Goal: Transaction & Acquisition: Obtain resource

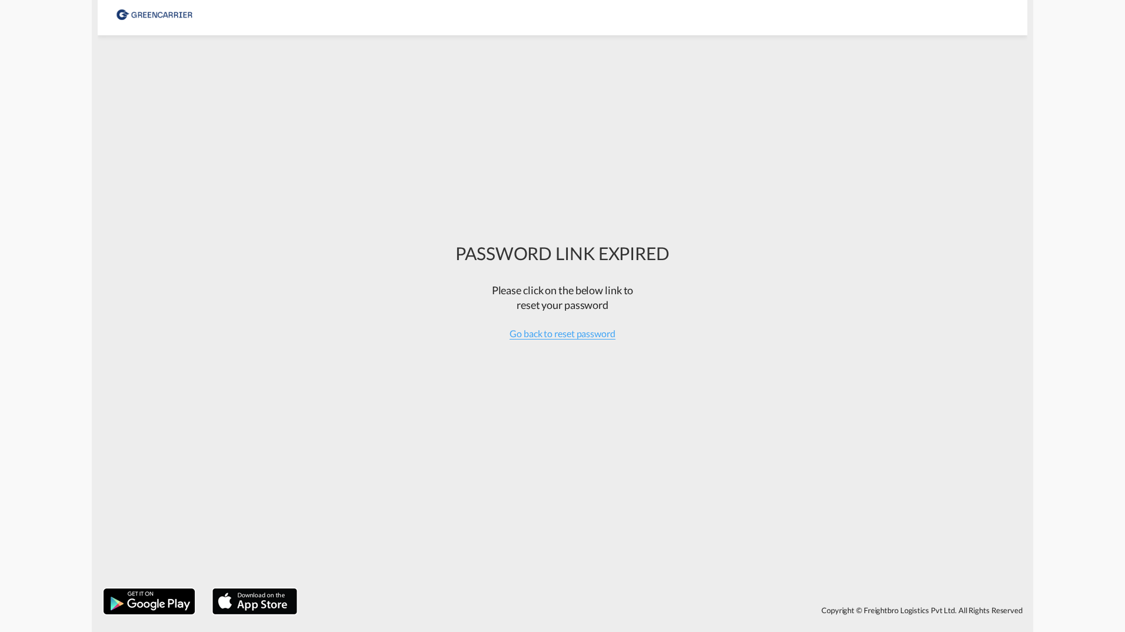
click at [162, 17] on div at bounding box center [154, 13] width 79 height 26
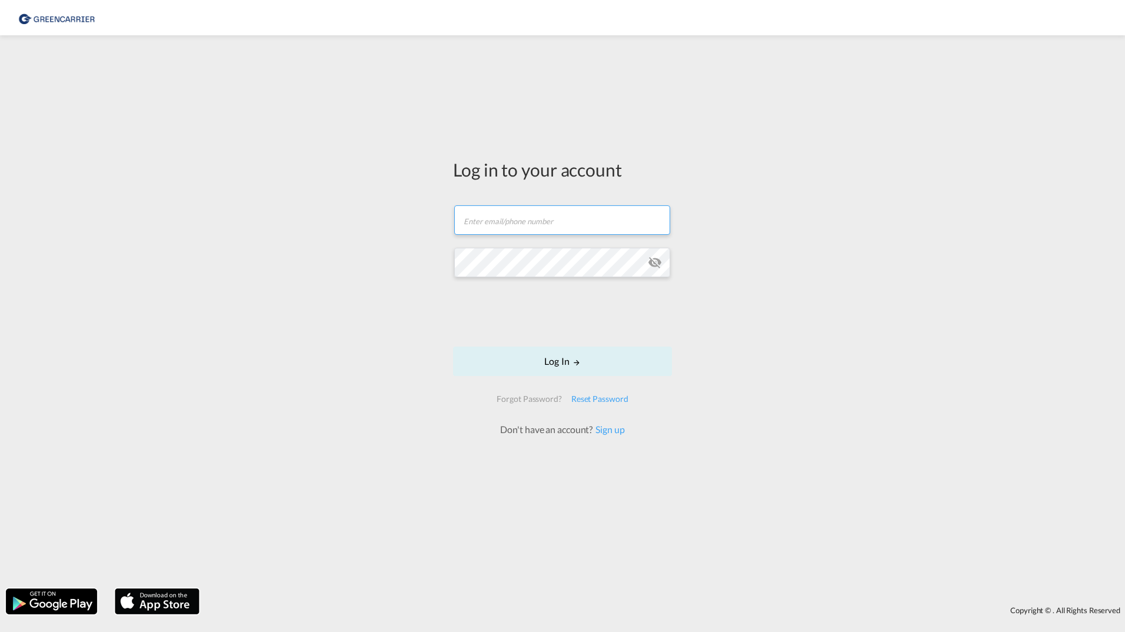
click at [505, 230] on input "text" at bounding box center [562, 219] width 216 height 29
type input "[EMAIL_ADDRESS][DOMAIN_NAME]"
drag, startPoint x: 581, startPoint y: 359, endPoint x: 657, endPoint y: 373, distance: 76.5
click at [582, 359] on button "Log In" at bounding box center [562, 361] width 219 height 29
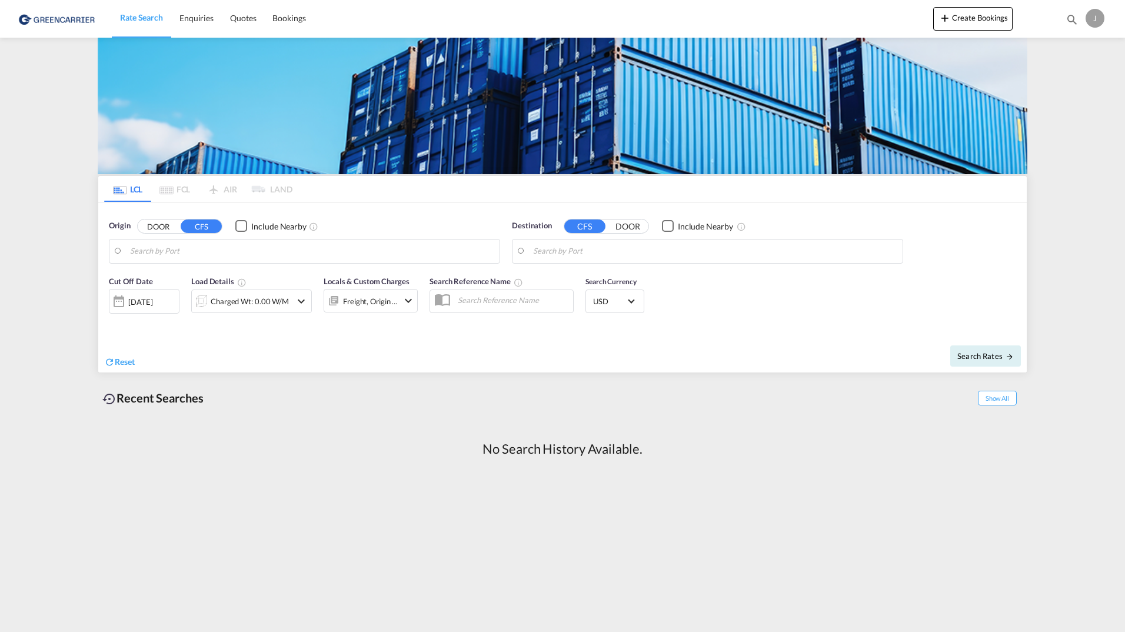
click at [1096, 22] on div "J" at bounding box center [1094, 18] width 19 height 19
click at [1075, 52] on button "My Profile" at bounding box center [1081, 52] width 76 height 24
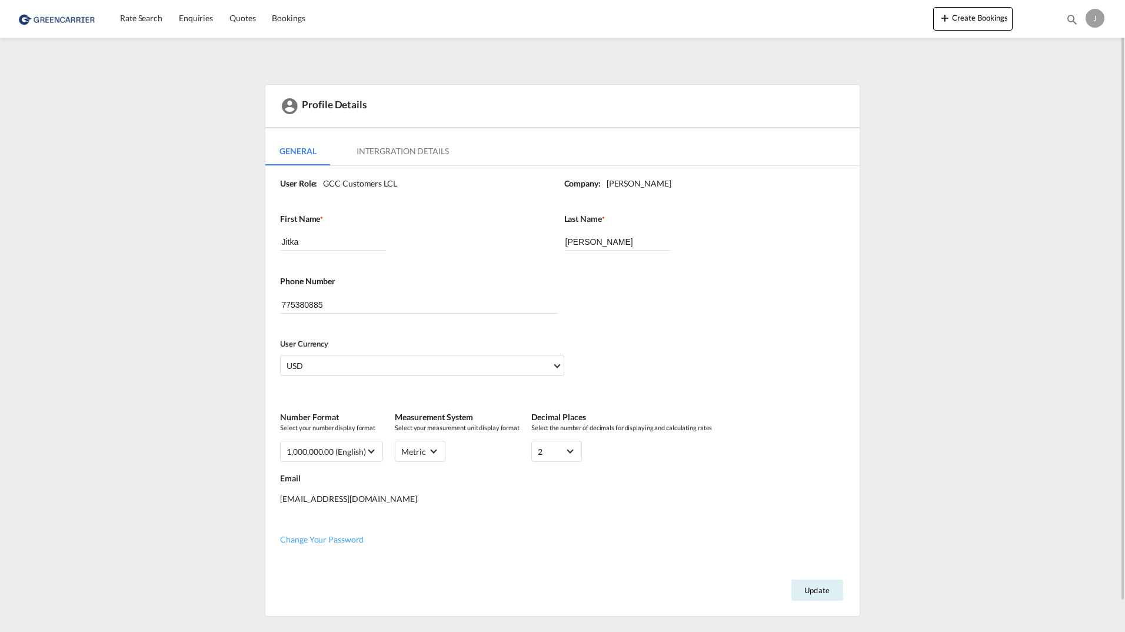
scroll to position [31, 0]
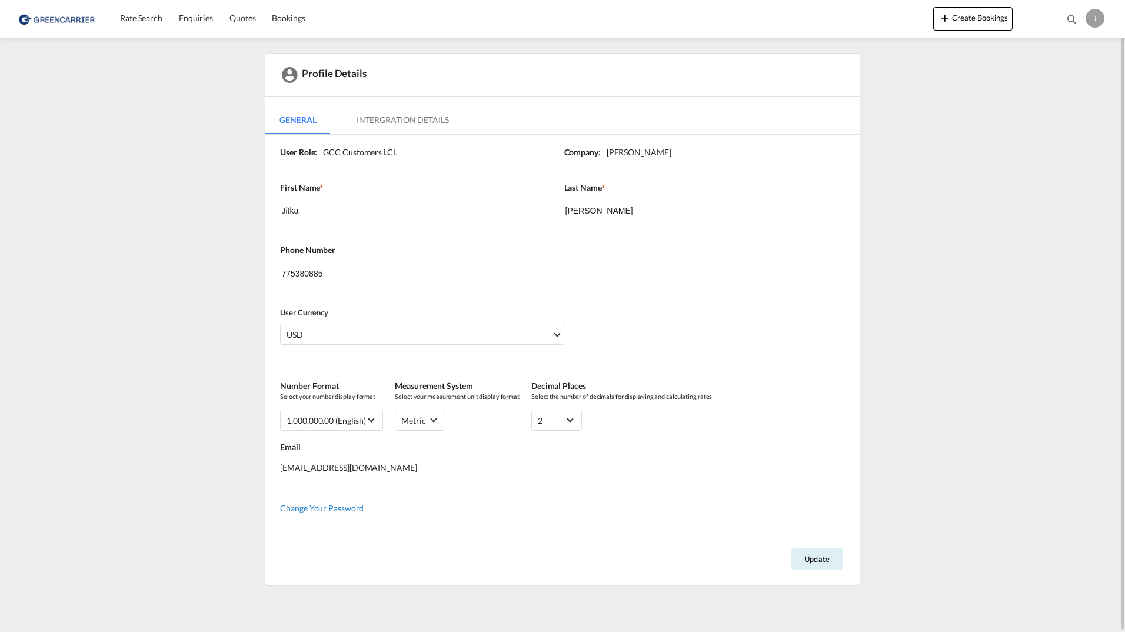
click at [343, 510] on span "Change Your Password" at bounding box center [322, 508] width 84 height 10
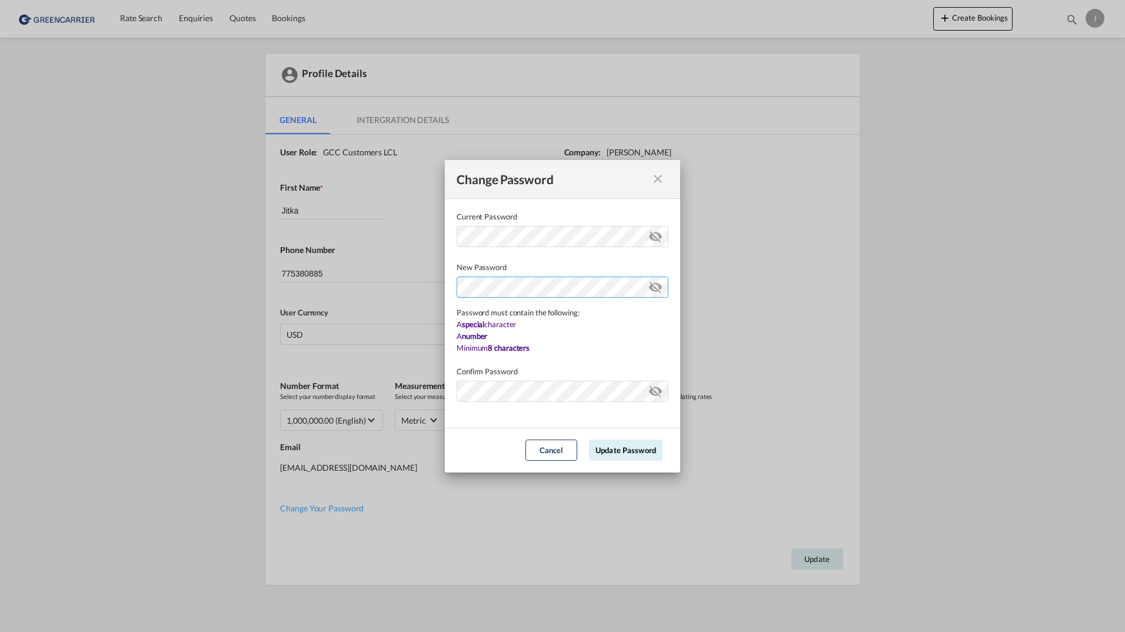
click at [502, 316] on div "Password must contain the following: A special character A number Minimum 8 cha…" at bounding box center [563, 313] width 212 height 81
click at [514, 392] on md-dialog-content "Current Password New Password Password must contain the following: A special ch…" at bounding box center [562, 313] width 235 height 229
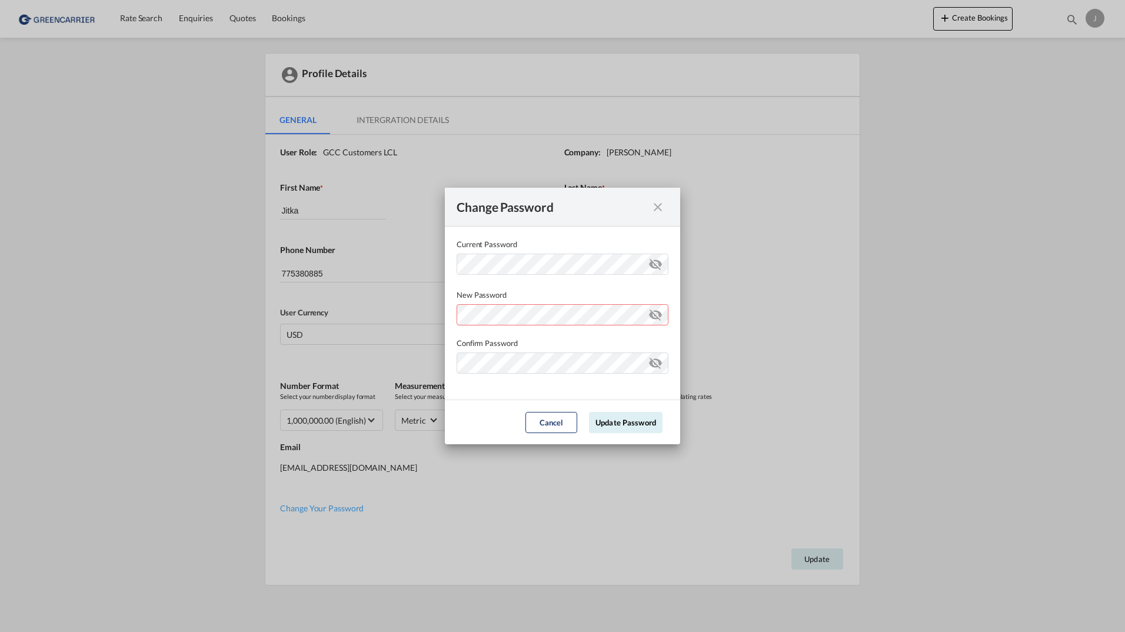
click at [655, 318] on md-icon "icon-eye-off" at bounding box center [655, 312] width 14 height 14
click at [639, 381] on md-input-container "Current Password ..." at bounding box center [563, 369] width 212 height 35
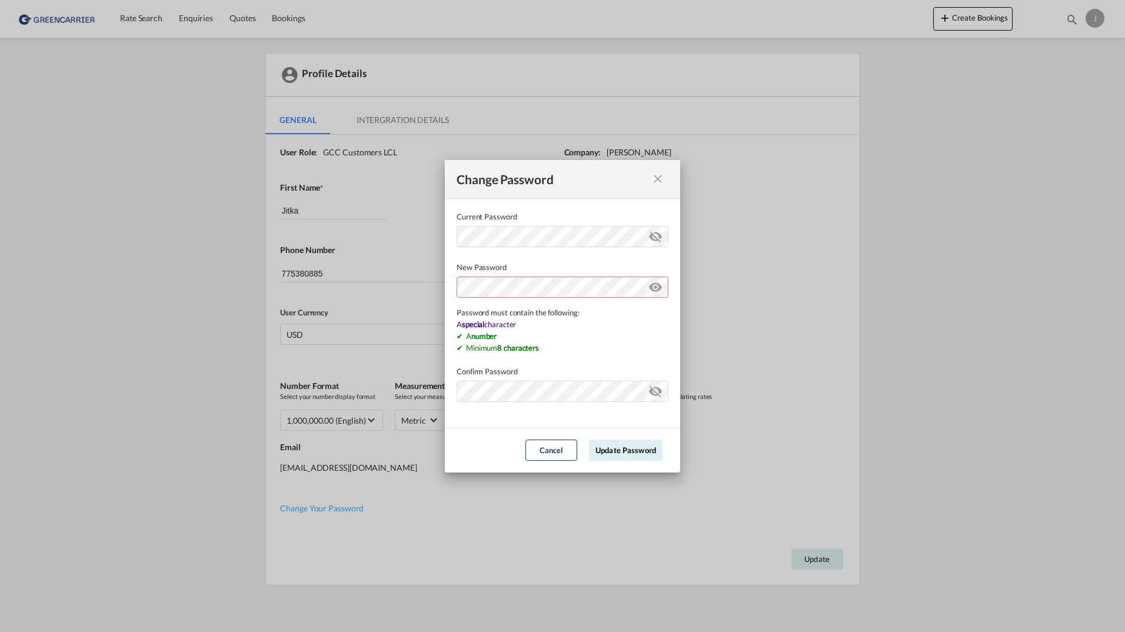
click at [554, 305] on div "Password must contain the following: A special character A number Minimum 8 cha…" at bounding box center [563, 313] width 212 height 81
click at [286, 281] on div "Change Password Current Password New Password Password must contain the followi…" at bounding box center [562, 316] width 1125 height 632
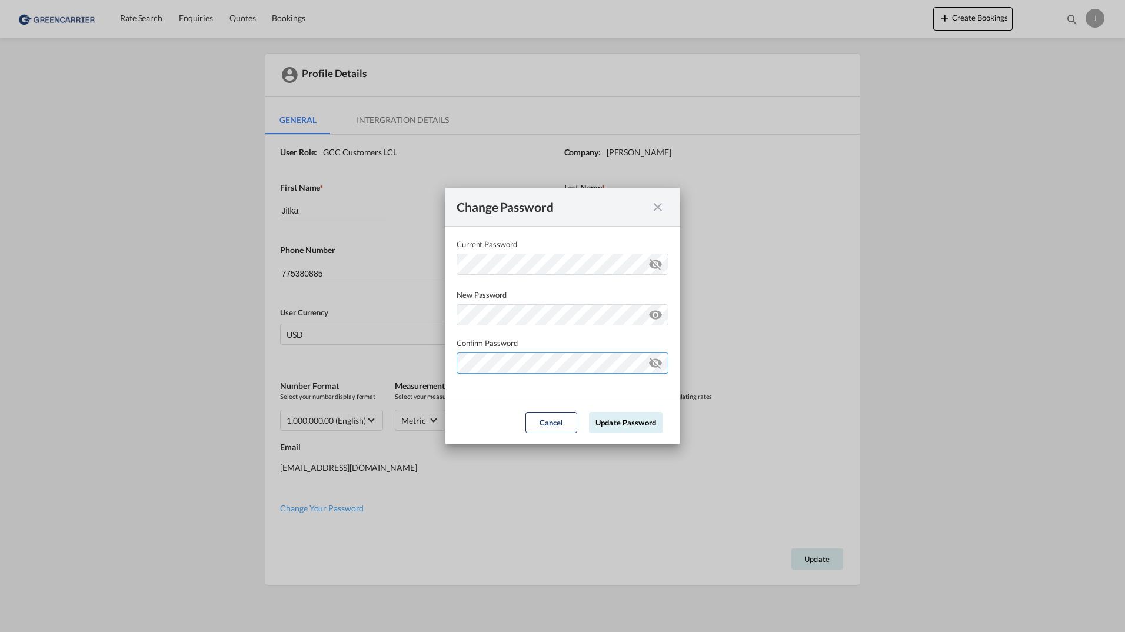
click at [514, 395] on md-dialog-content "Current Password New Password Password must contain the following: A special ch…" at bounding box center [562, 312] width 235 height 173
click at [307, 345] on div "Change Password Current Password New Password Password must contain the followi…" at bounding box center [562, 316] width 1125 height 632
click at [656, 359] on md-icon "icon-eye-off" at bounding box center [655, 361] width 14 height 14
click at [631, 425] on button "Update Password" at bounding box center [626, 422] width 74 height 21
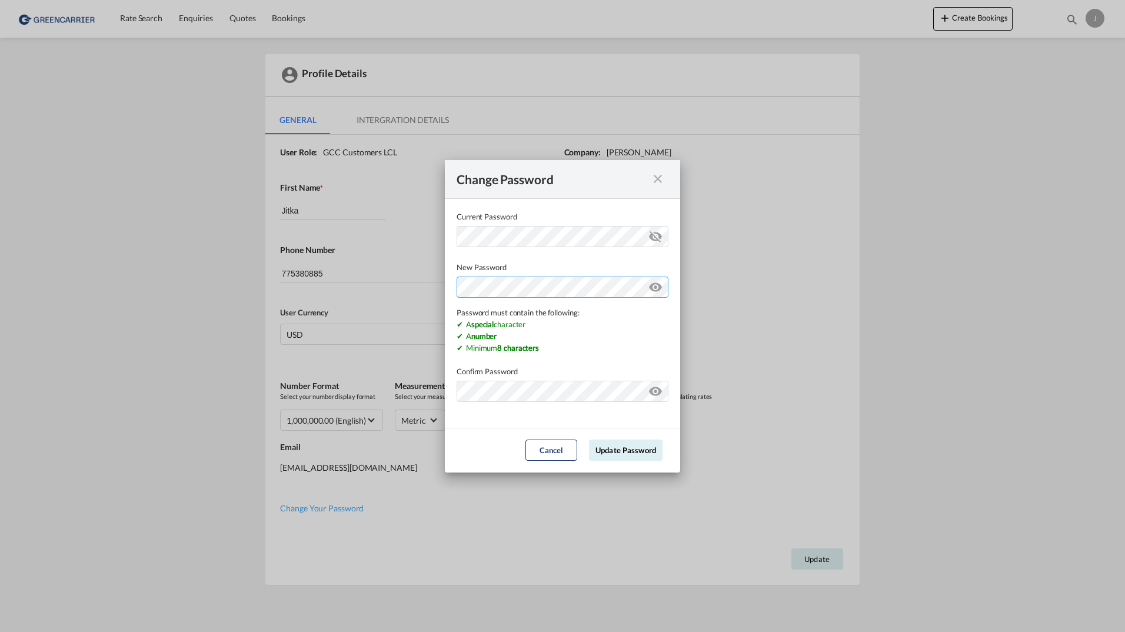
click at [537, 316] on div "Password must contain the following: A special character A number Minimum 8 cha…" at bounding box center [563, 313] width 212 height 81
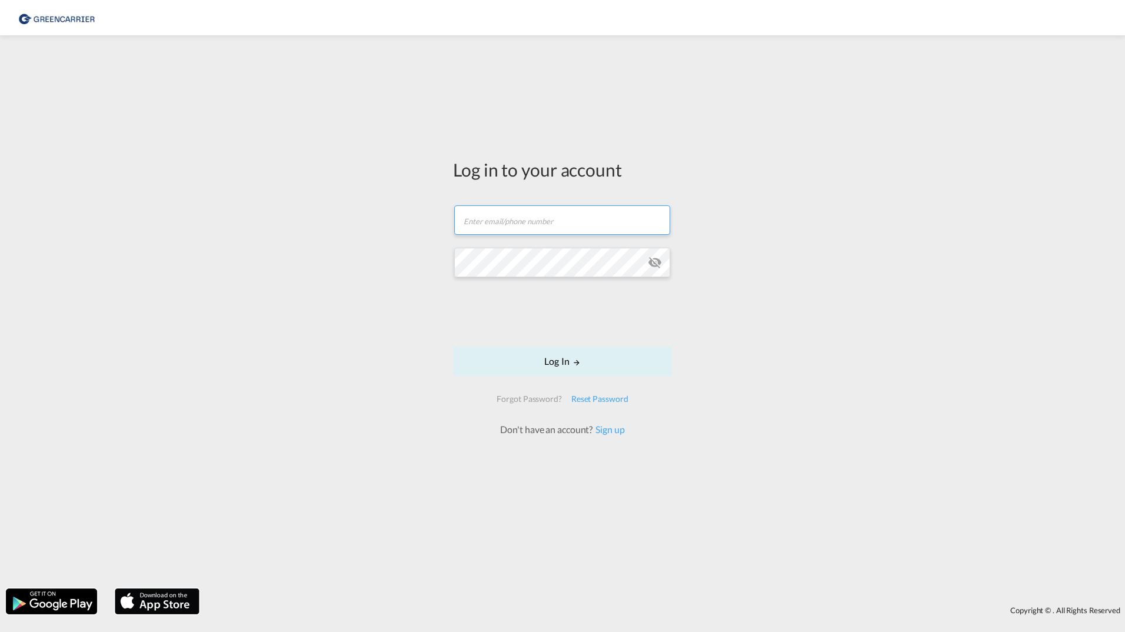
click at [493, 214] on input "text" at bounding box center [562, 219] width 216 height 29
type input "[EMAIL_ADDRESS][DOMAIN_NAME]"
drag, startPoint x: 567, startPoint y: 357, endPoint x: 725, endPoint y: 397, distance: 163.1
click at [567, 358] on button "Log In" at bounding box center [562, 361] width 219 height 29
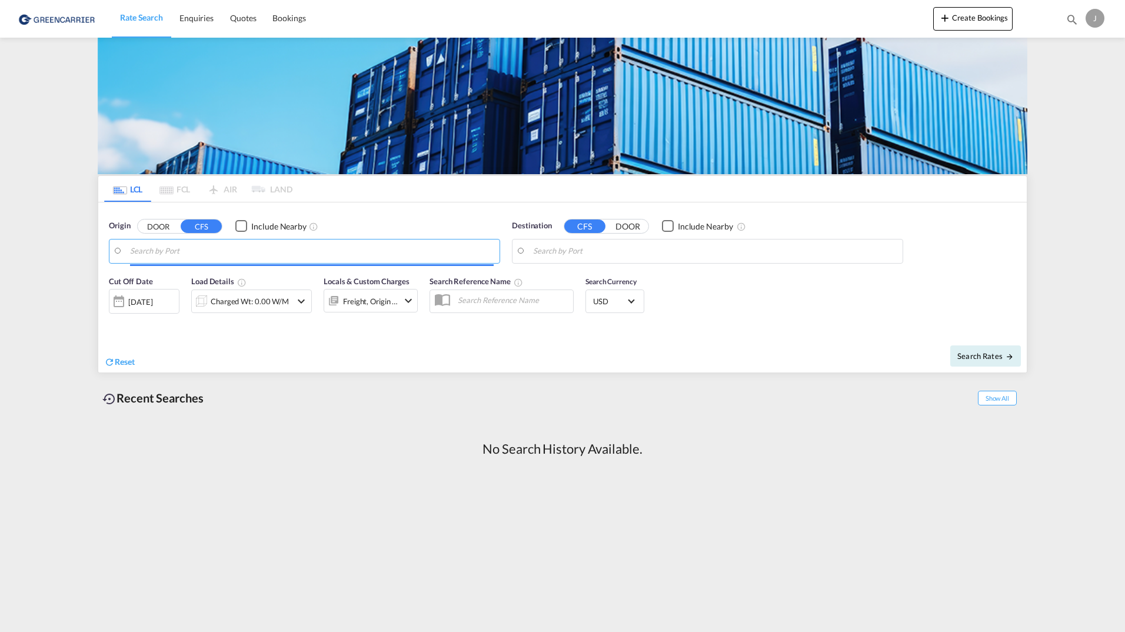
click at [152, 246] on input "Search by Port" at bounding box center [312, 251] width 364 height 18
click at [214, 252] on input "Search by Port" at bounding box center [312, 251] width 364 height 18
click at [181, 280] on div "[GEOGRAPHIC_DATA] [GEOGRAPHIC_DATA] DEHAM" at bounding box center [221, 283] width 224 height 35
type input "[GEOGRAPHIC_DATA], [GEOGRAPHIC_DATA]"
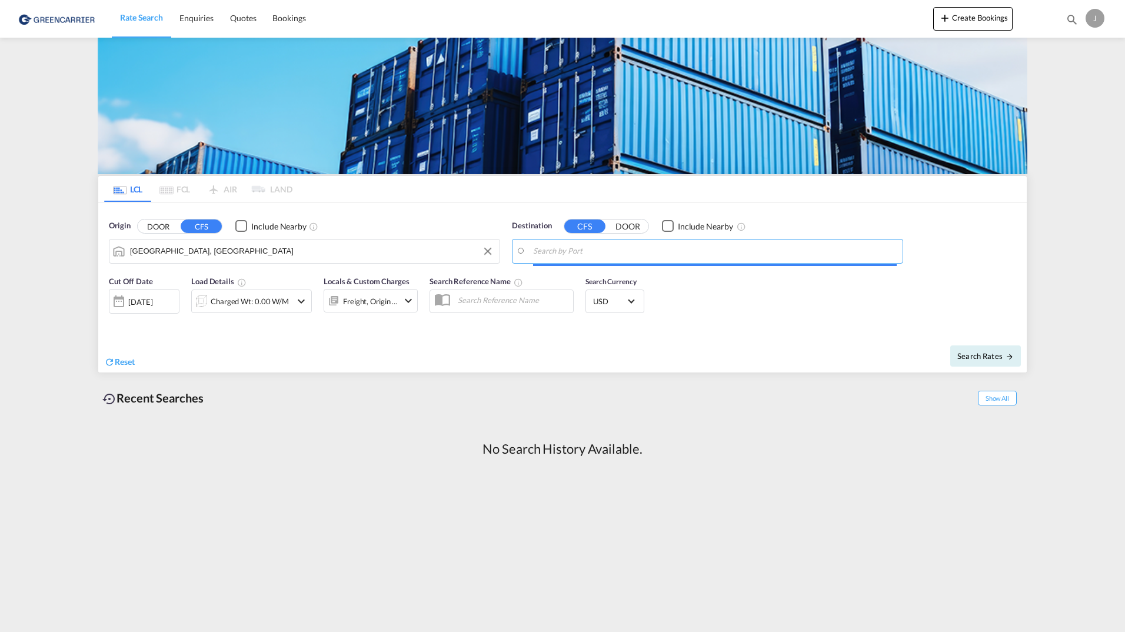
click at [637, 253] on input "Search by Port" at bounding box center [715, 251] width 364 height 18
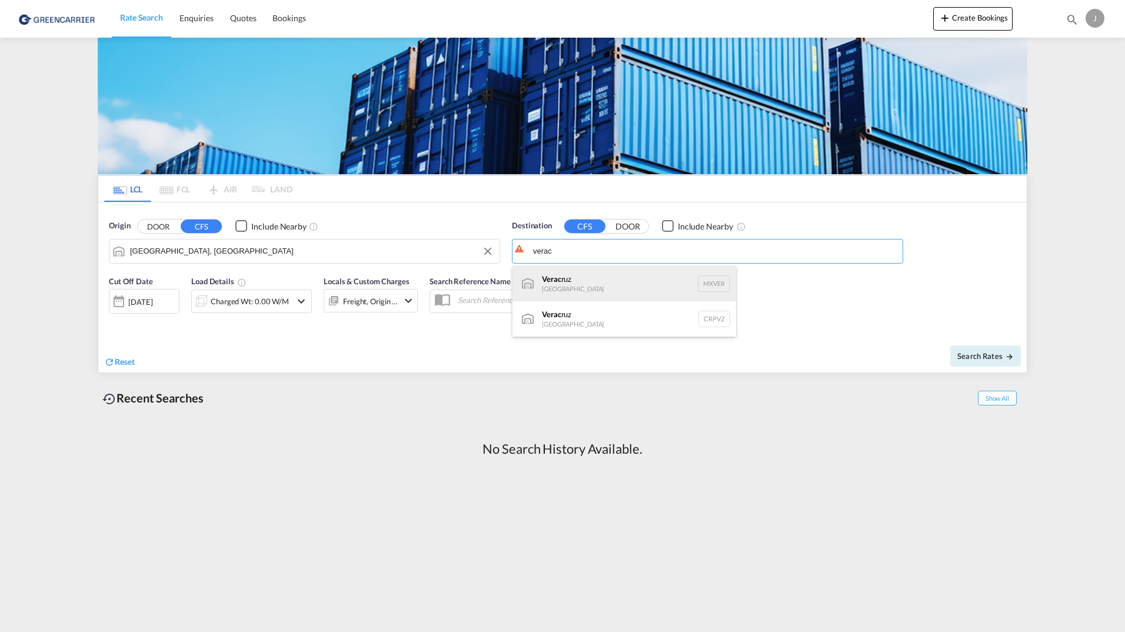
click at [594, 275] on div "Verac ruz [GEOGRAPHIC_DATA] MXVER" at bounding box center [624, 283] width 224 height 35
type input "[GEOGRAPHIC_DATA], MXVER"
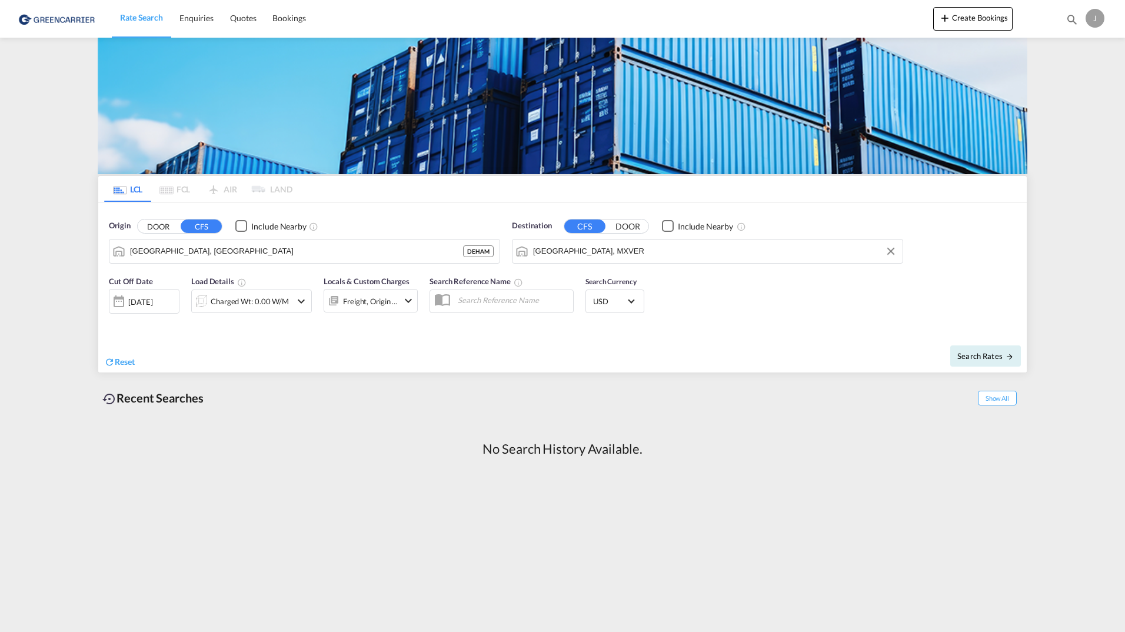
drag, startPoint x: 198, startPoint y: 228, endPoint x: 152, endPoint y: 225, distance: 46.0
click at [152, 225] on div "DOOR CFS" at bounding box center [179, 226] width 85 height 15
click at [148, 228] on button "DOOR" at bounding box center [158, 226] width 41 height 14
click at [171, 254] on input "Search by Door" at bounding box center [312, 251] width 364 height 18
type input "[GEOGRAPHIC_DATA]"
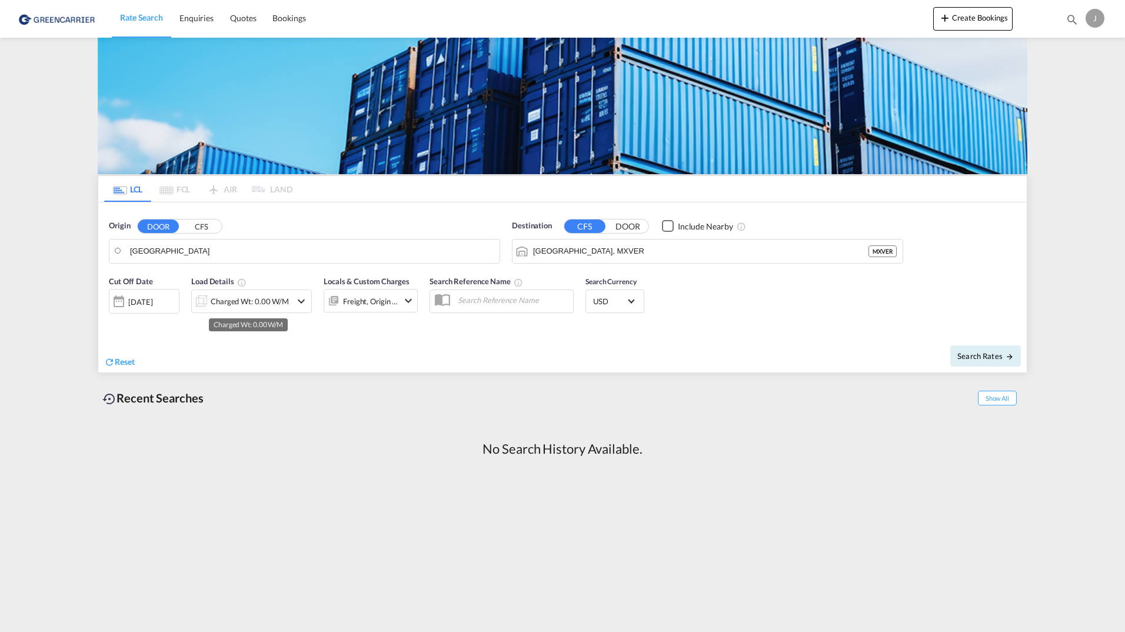
click at [241, 306] on div "Charged Wt: 0.00 W/M" at bounding box center [250, 301] width 78 height 16
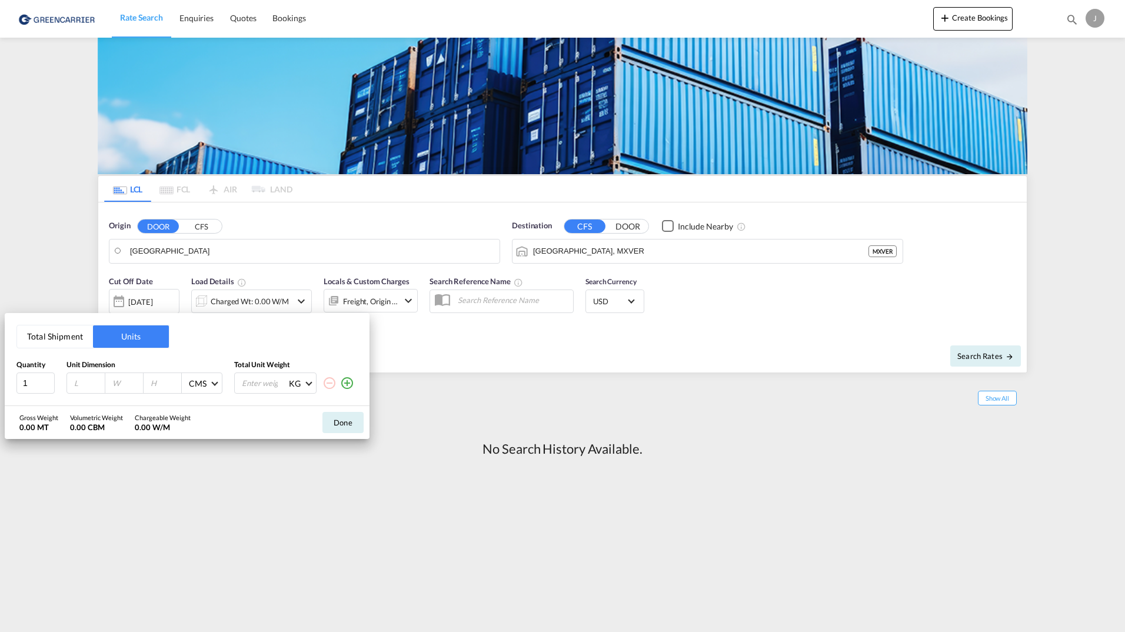
click at [86, 382] on input "number" at bounding box center [89, 383] width 32 height 11
type input "120"
type input "80"
type input "120"
click at [262, 385] on input "number" at bounding box center [264, 383] width 47 height 20
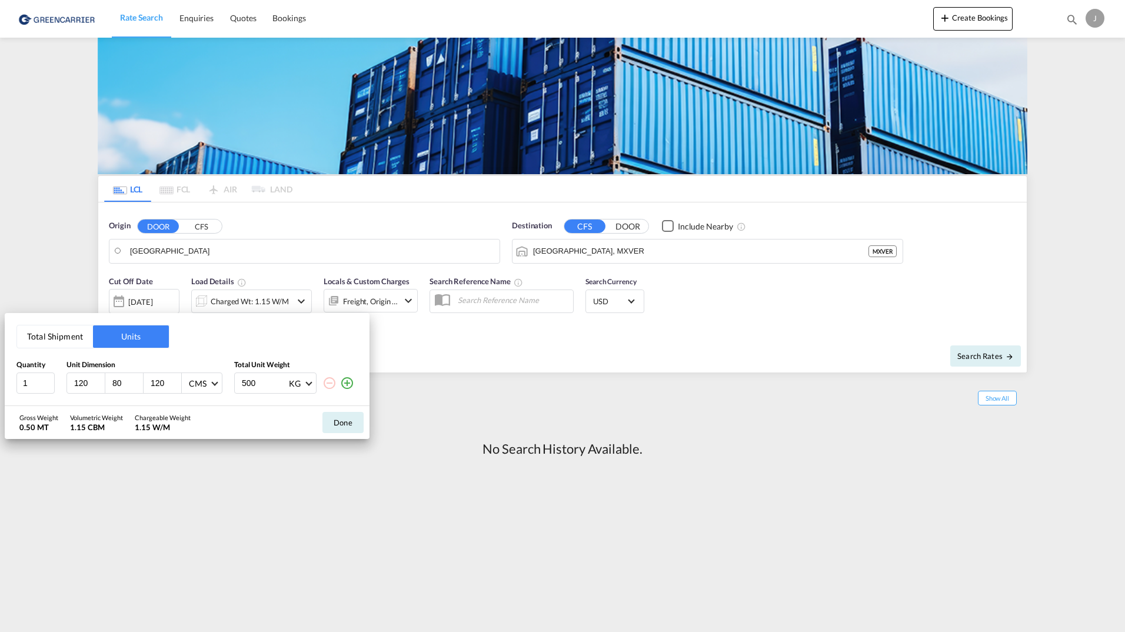
type input "500"
click at [343, 428] on button "Done" at bounding box center [342, 422] width 41 height 21
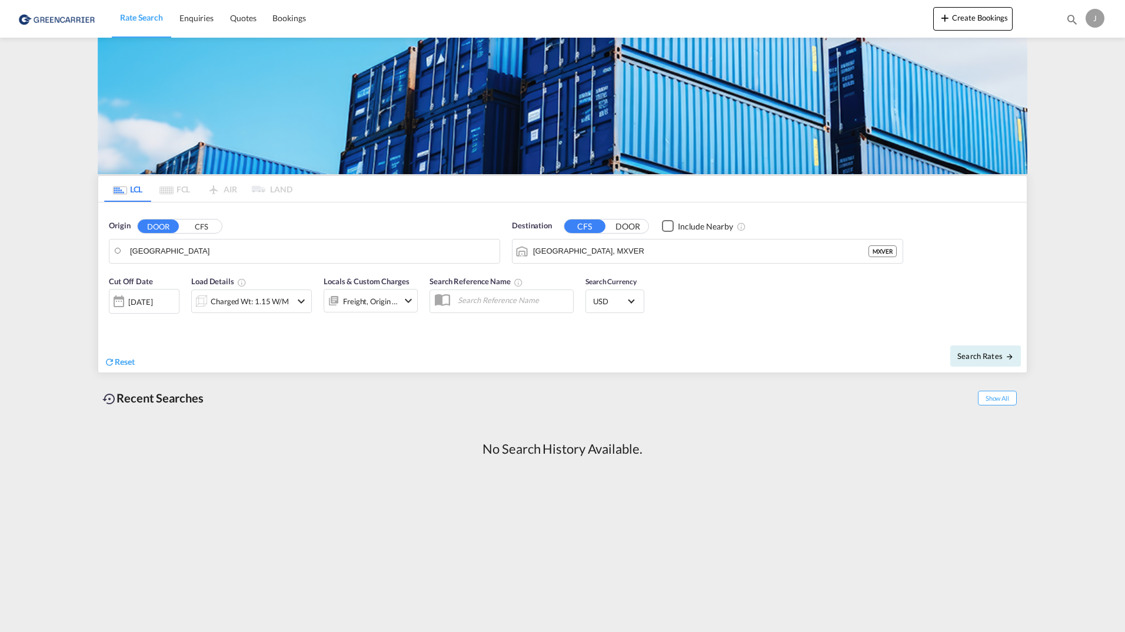
click at [480, 301] on input "text" at bounding box center [512, 300] width 121 height 18
type input "Schenker"
click at [994, 357] on span "Search Rates" at bounding box center [985, 355] width 56 height 9
click at [212, 245] on body "Rate Search Enquiries Quotes Bookings Rate Search Enquiries" at bounding box center [562, 316] width 1125 height 632
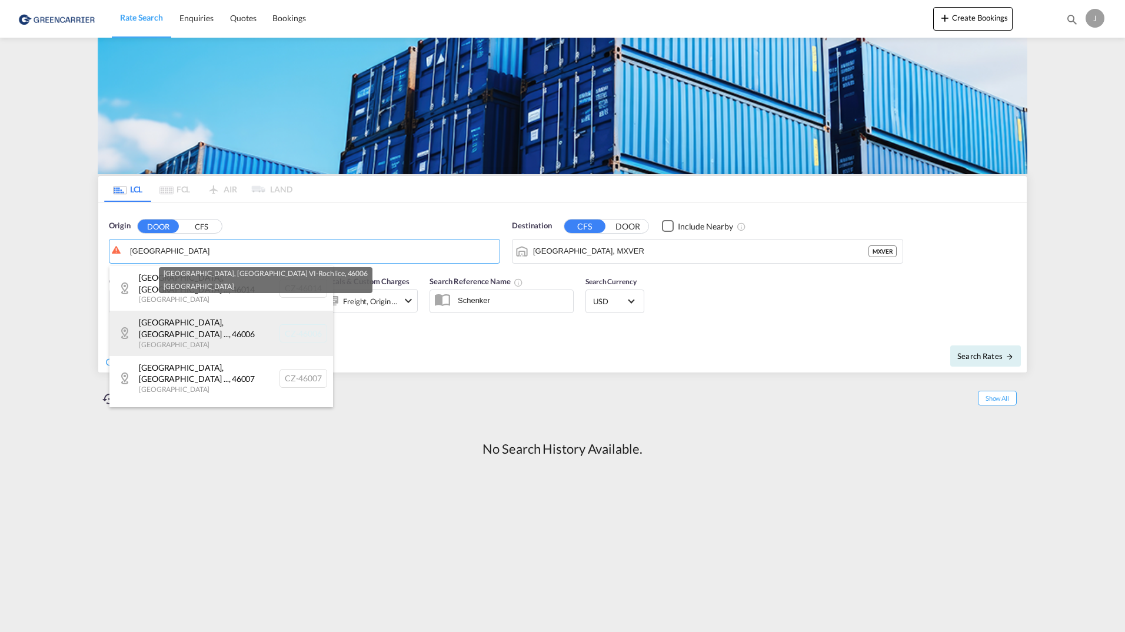
click at [185, 321] on div "[GEOGRAPHIC_DATA], [GEOGRAPHIC_DATA] ... , 46006 [GEOGRAPHIC_DATA] CZ-46006" at bounding box center [221, 333] width 224 height 45
type input "CZ-46006, [GEOGRAPHIC_DATA], [GEOGRAPHIC_DATA] VI-[GEOGRAPHIC_DATA]"
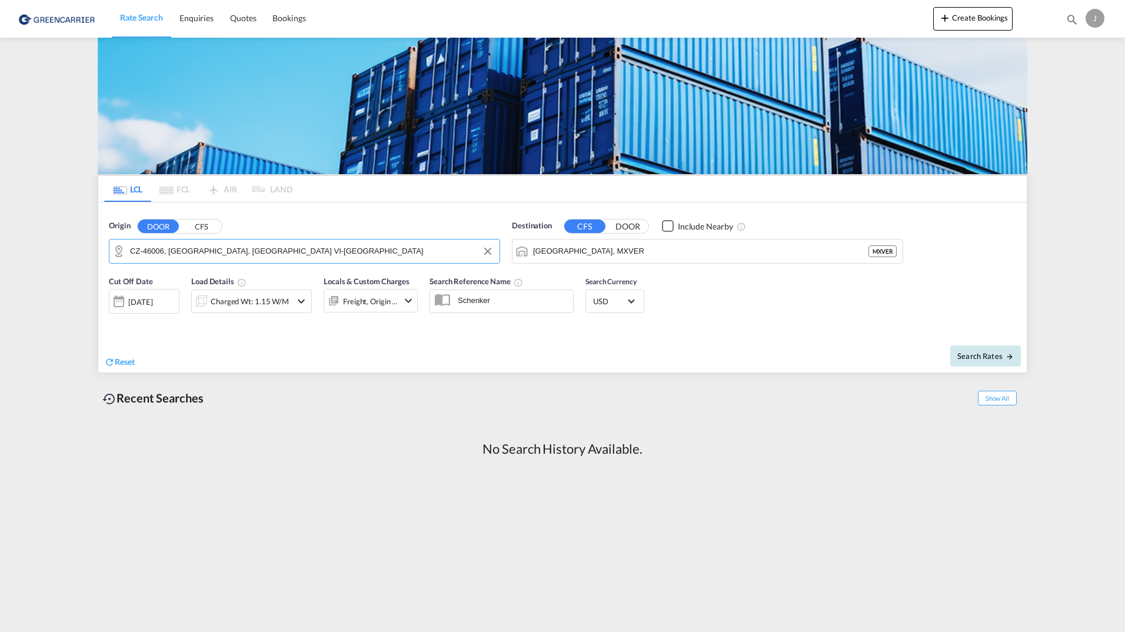
click at [976, 359] on span "Search Rates" at bounding box center [985, 355] width 56 height 9
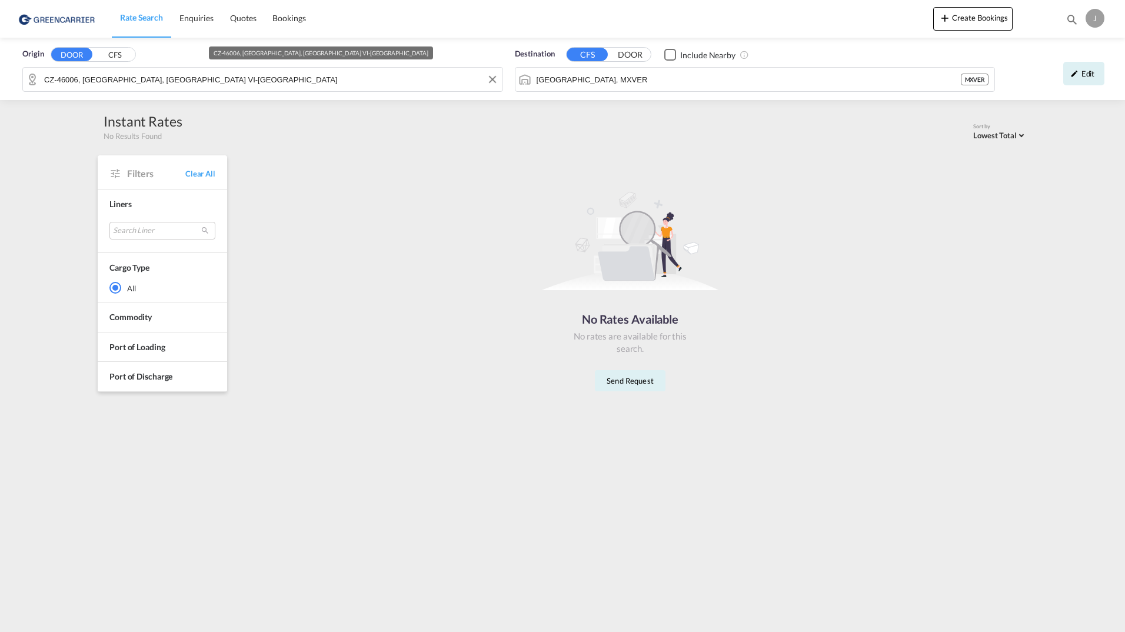
click at [189, 79] on input "CZ-46006, [GEOGRAPHIC_DATA], [GEOGRAPHIC_DATA] VI-[GEOGRAPHIC_DATA]" at bounding box center [270, 80] width 452 height 18
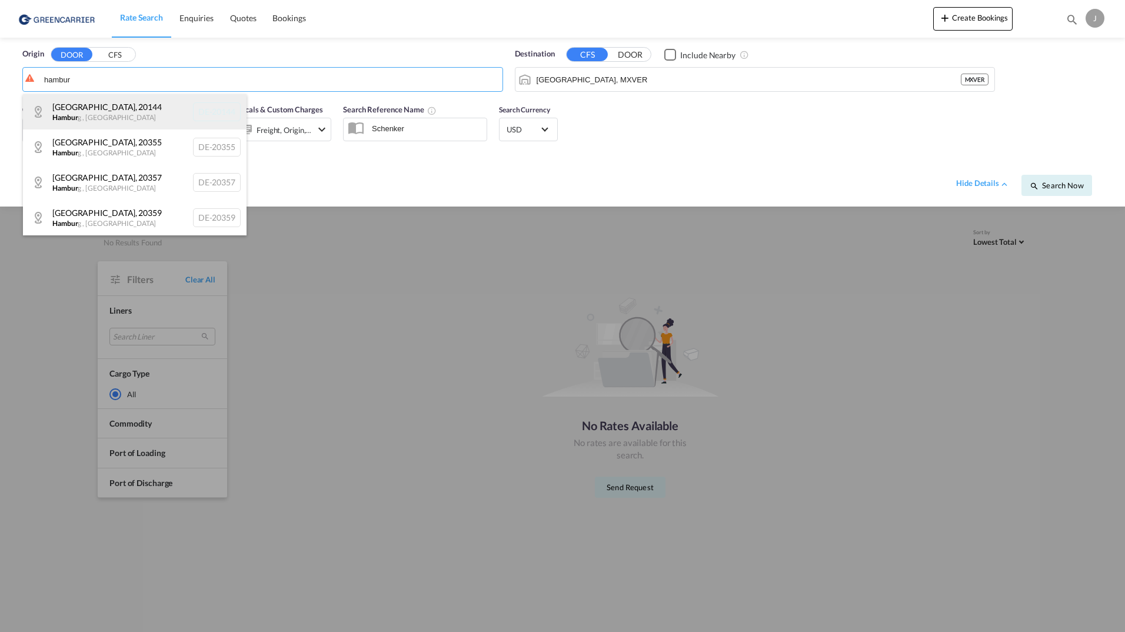
click at [118, 111] on div "[GEOGRAPHIC_DATA] , [GEOGRAPHIC_DATA] , [GEOGRAPHIC_DATA] DE-20144" at bounding box center [135, 111] width 224 height 35
type input "DE-20144, [GEOGRAPHIC_DATA], [GEOGRAPHIC_DATA]"
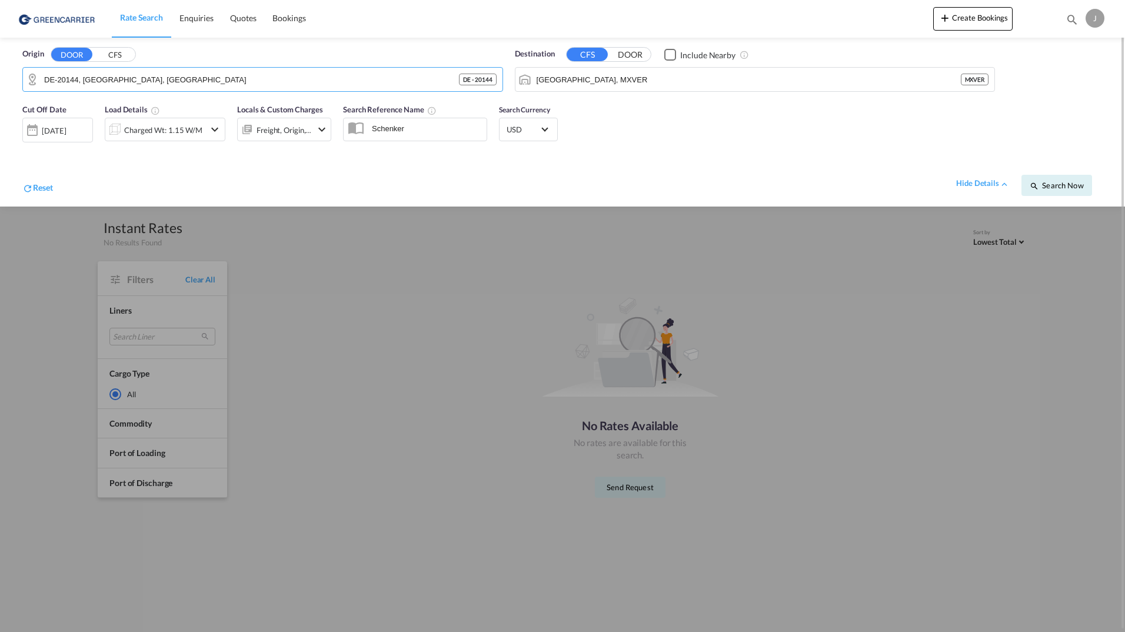
click at [121, 54] on button "CFS" at bounding box center [114, 55] width 41 height 14
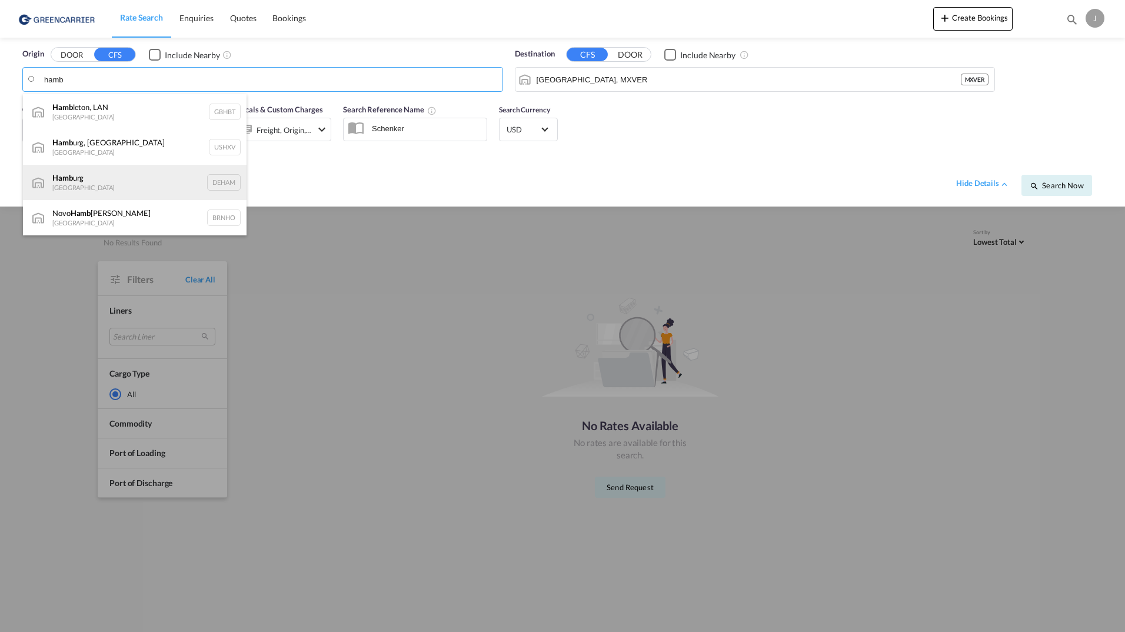
click at [77, 184] on div "Hamb urg [GEOGRAPHIC_DATA] DEHAM" at bounding box center [135, 182] width 224 height 35
type input "[GEOGRAPHIC_DATA], [GEOGRAPHIC_DATA]"
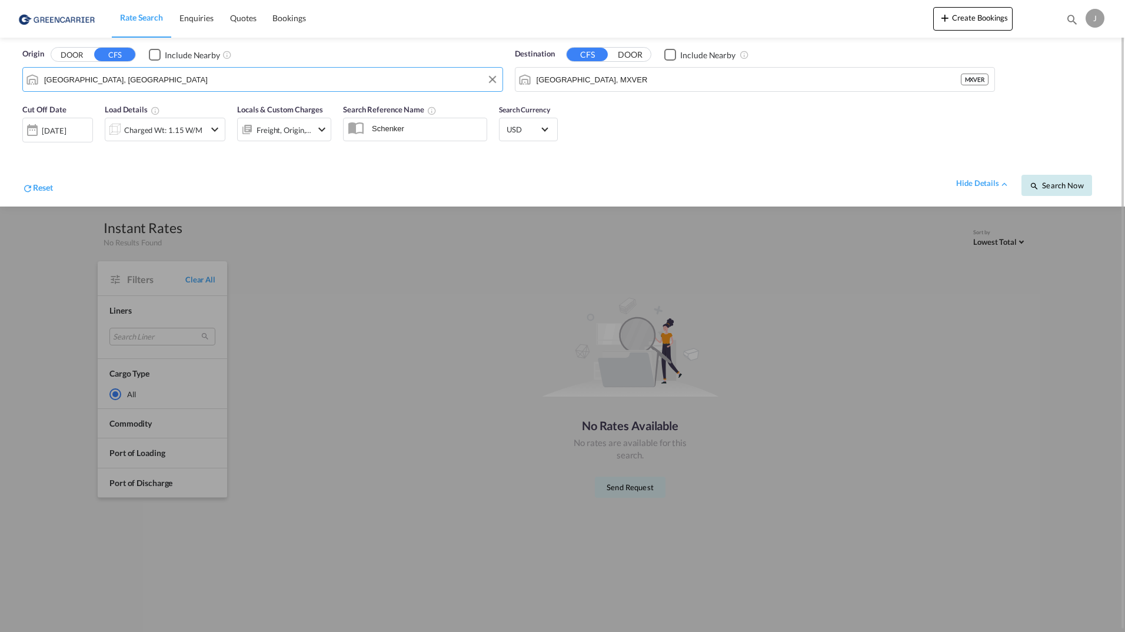
click at [1058, 185] on span "Search Now" at bounding box center [1057, 185] width 54 height 9
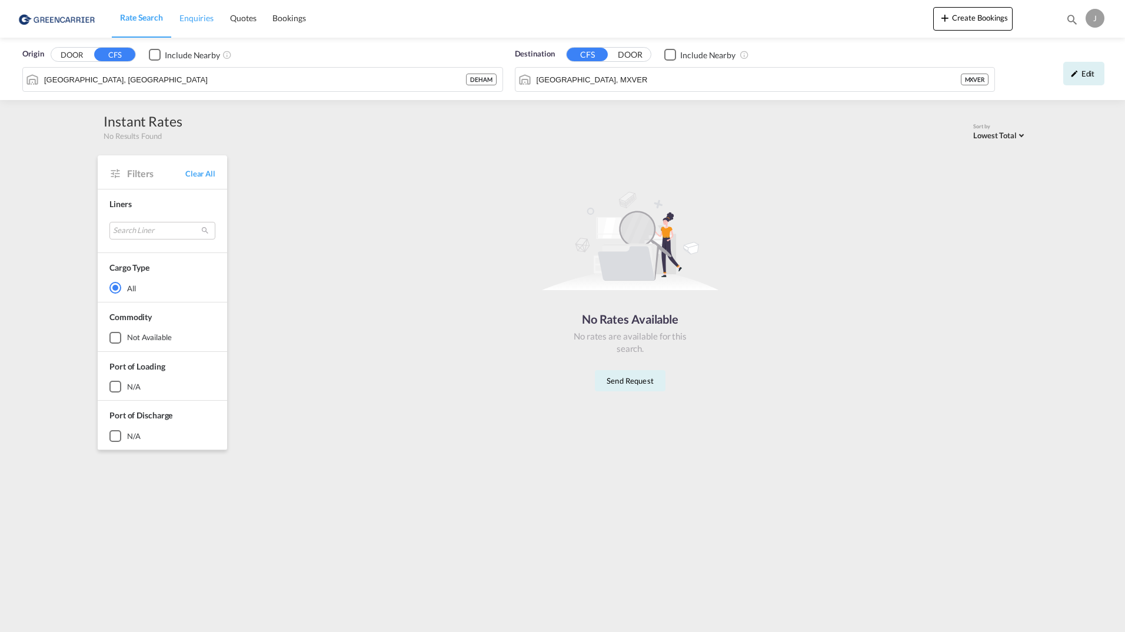
click at [198, 19] on span "Enquiries" at bounding box center [196, 18] width 34 height 10
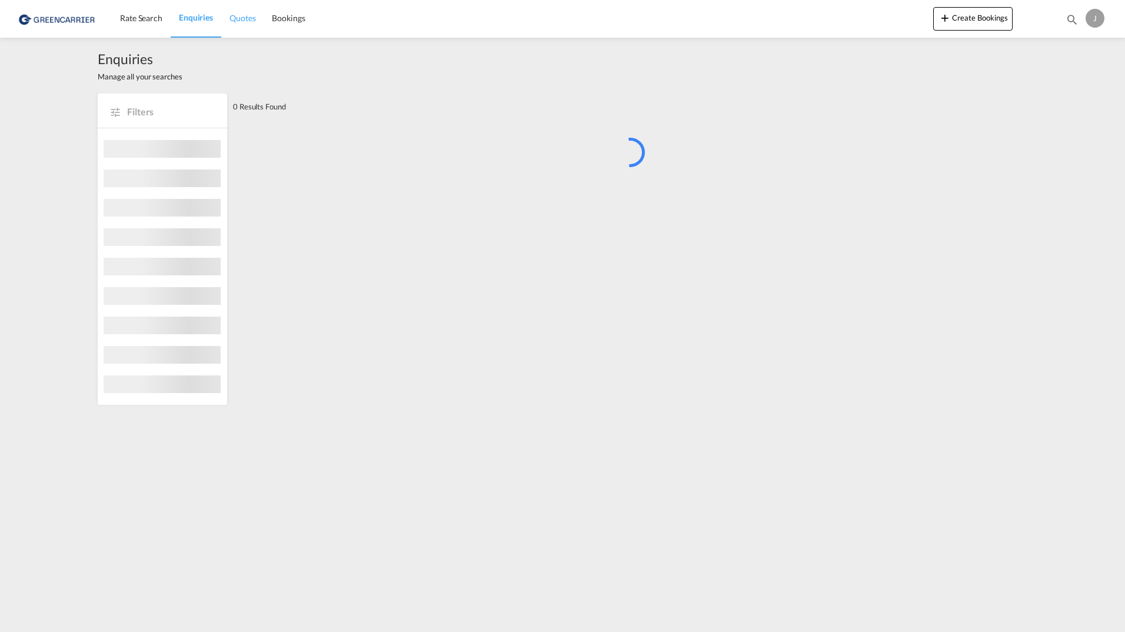
click at [242, 15] on span "Quotes" at bounding box center [242, 18] width 26 height 10
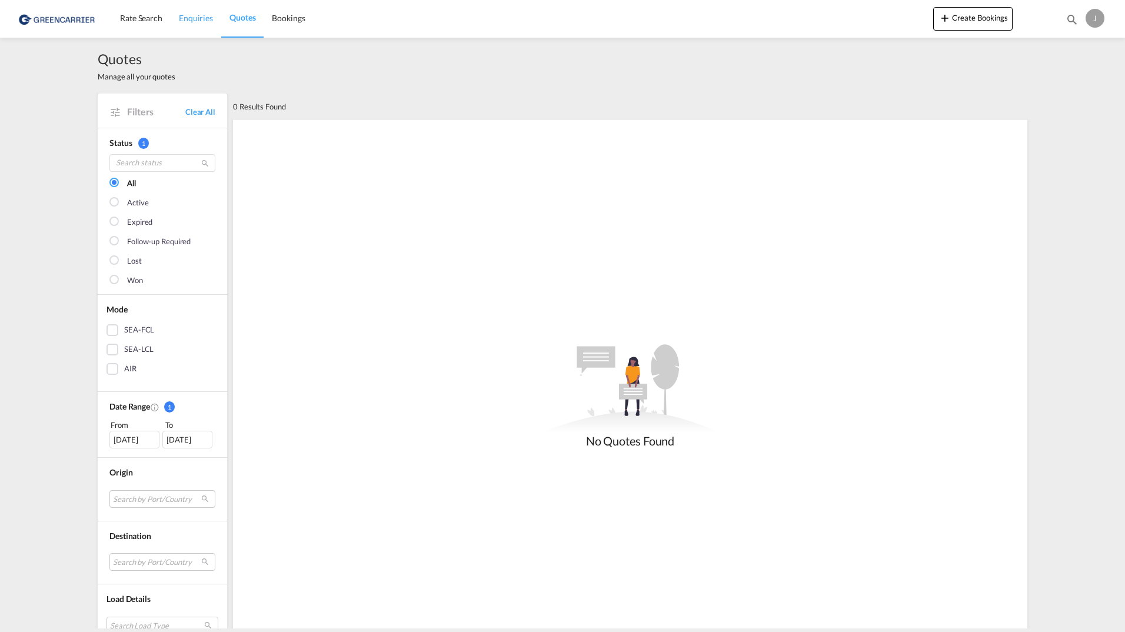
click at [201, 21] on span "Enquiries" at bounding box center [196, 18] width 34 height 10
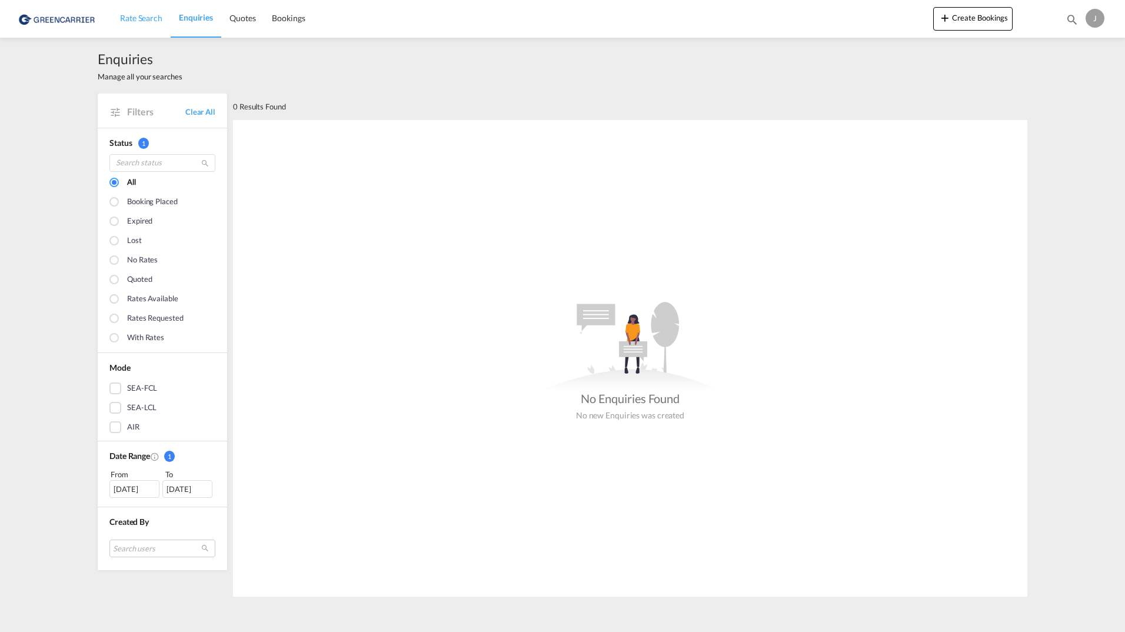
click at [145, 18] on span "Rate Search" at bounding box center [141, 18] width 42 height 10
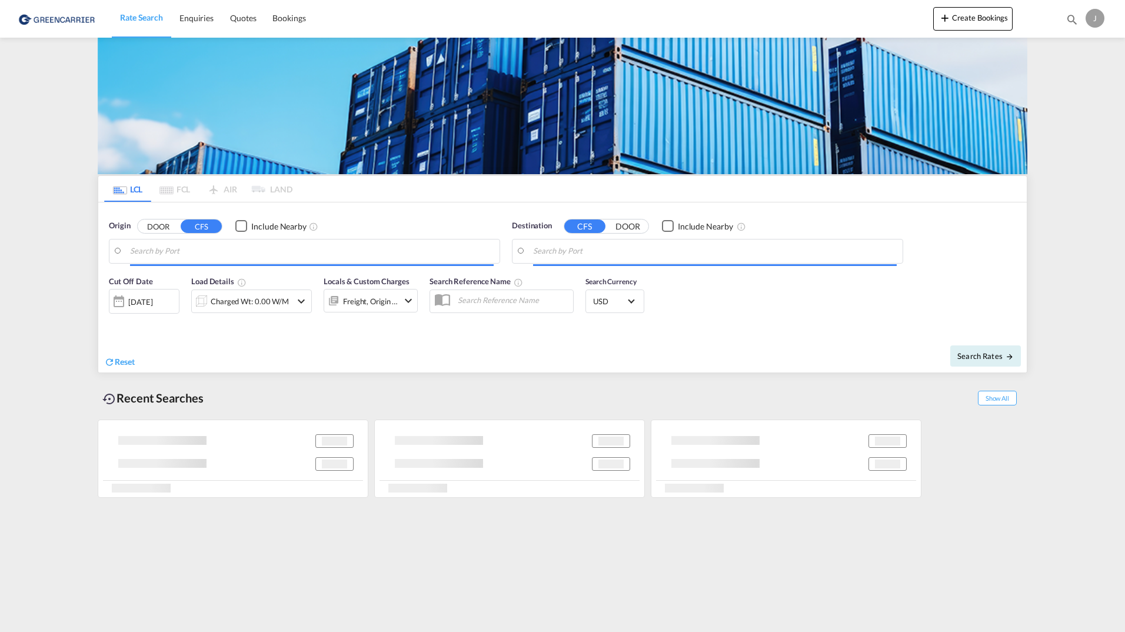
type input "[GEOGRAPHIC_DATA], [GEOGRAPHIC_DATA]"
type input "[GEOGRAPHIC_DATA], MXVER"
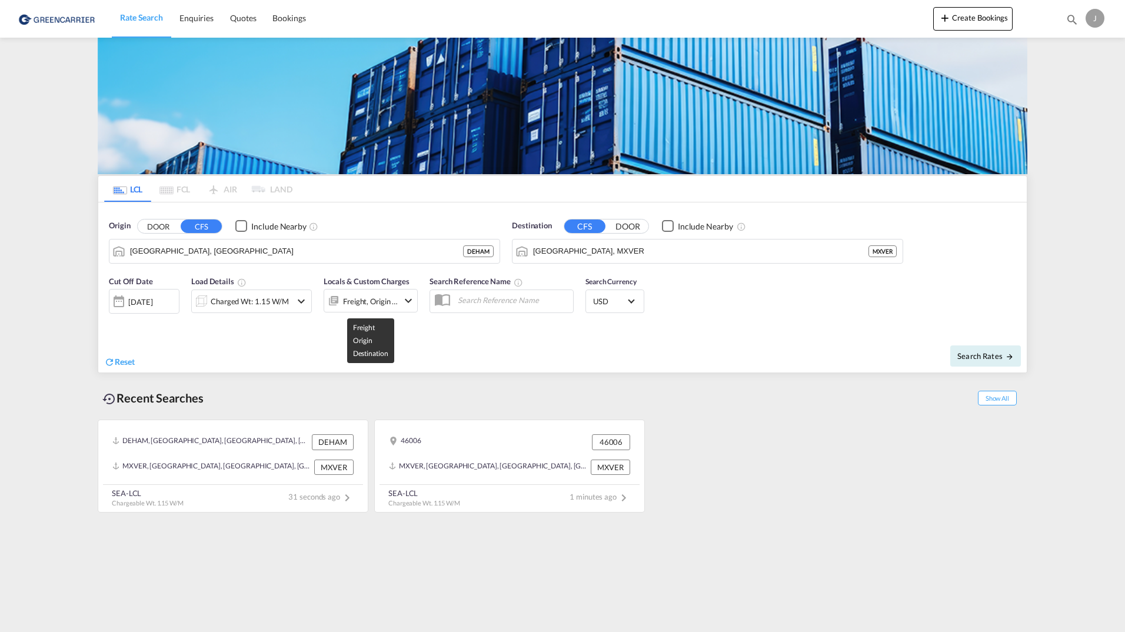
click at [391, 305] on div "Freight, Origin +1" at bounding box center [370, 301] width 55 height 16
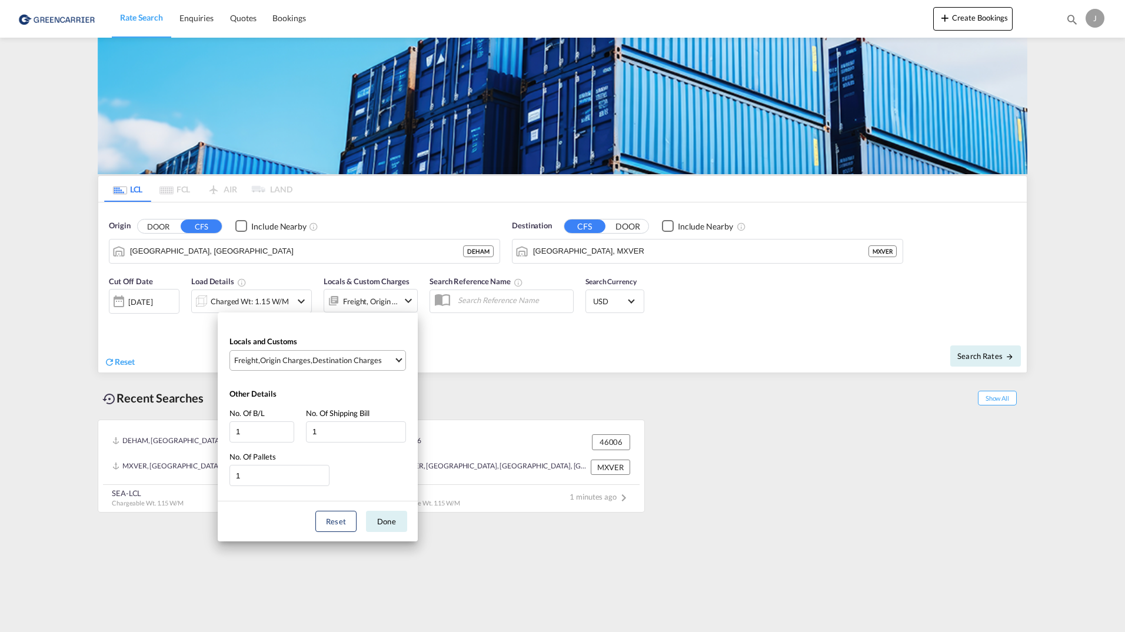
click at [395, 361] on md-select-value "Freight , Origin Charges , Destination Charges" at bounding box center [319, 360] width 172 height 19
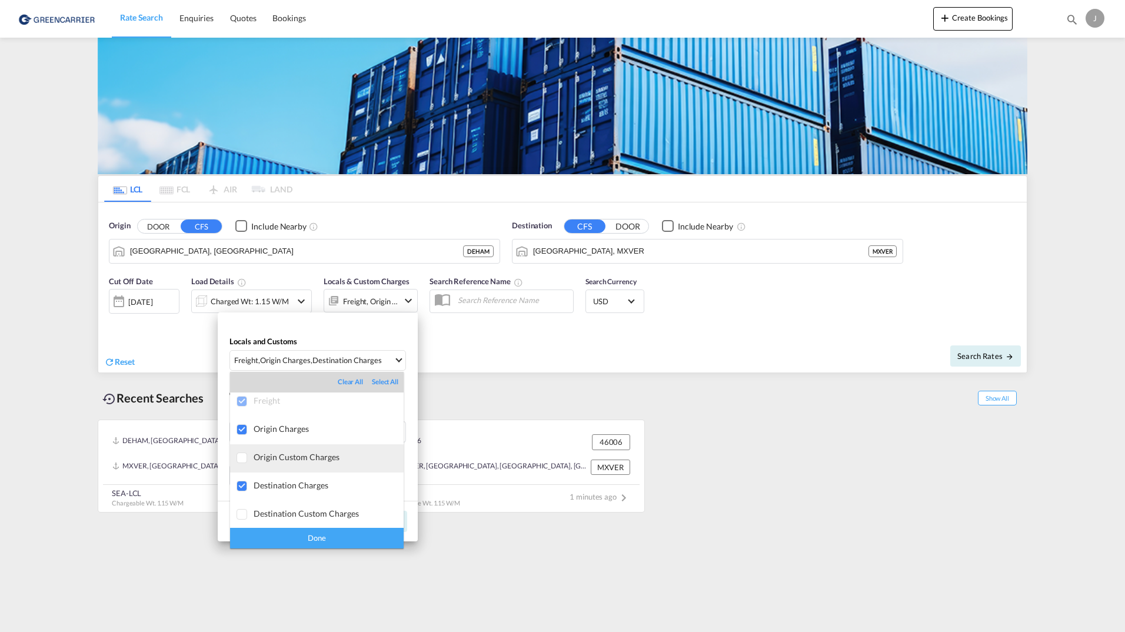
scroll to position [6, 0]
click at [241, 485] on div at bounding box center [242, 485] width 12 height 12
click at [328, 540] on div "Done" at bounding box center [317, 538] width 174 height 21
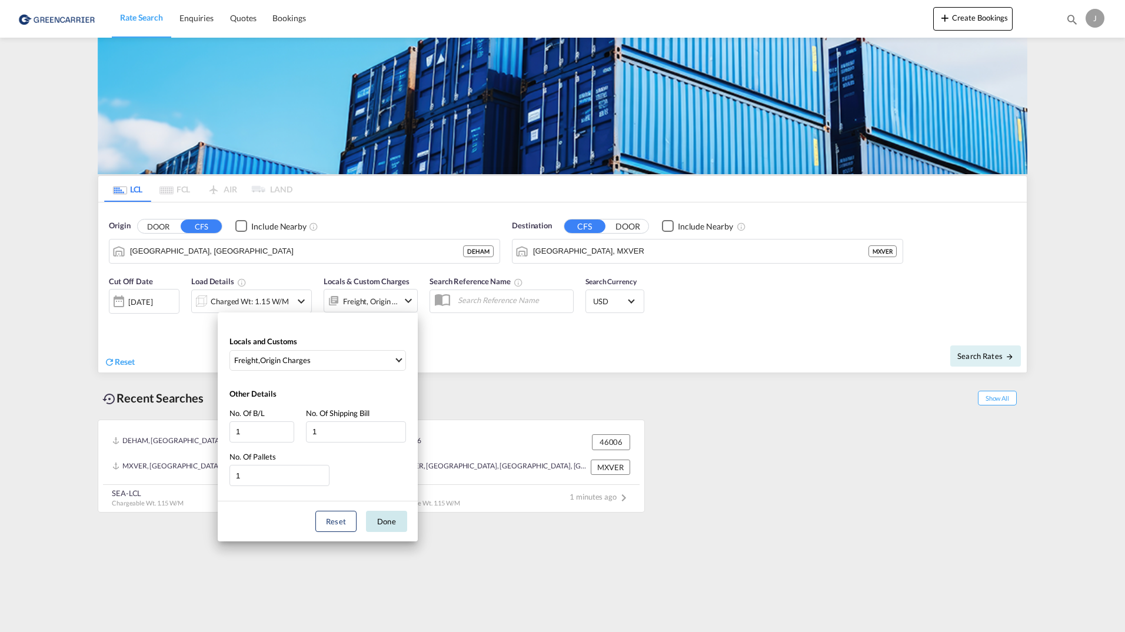
click at [387, 521] on button "Done" at bounding box center [386, 521] width 41 height 21
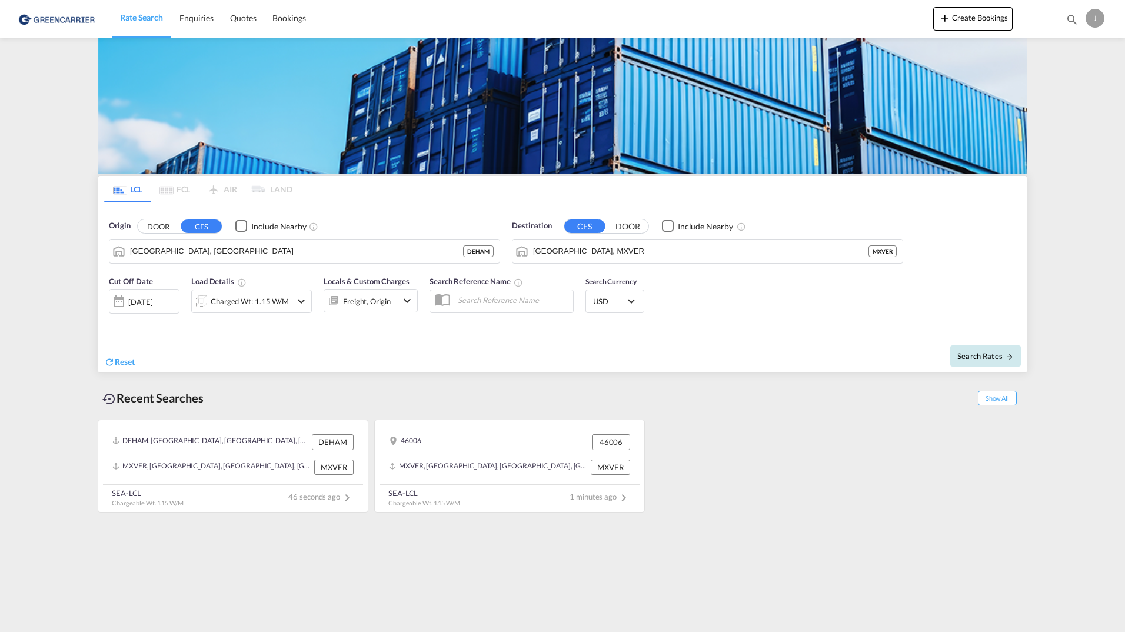
click at [985, 352] on span "Search Rates" at bounding box center [985, 355] width 56 height 9
type input "DEHAM to MXVER / [DATE]"
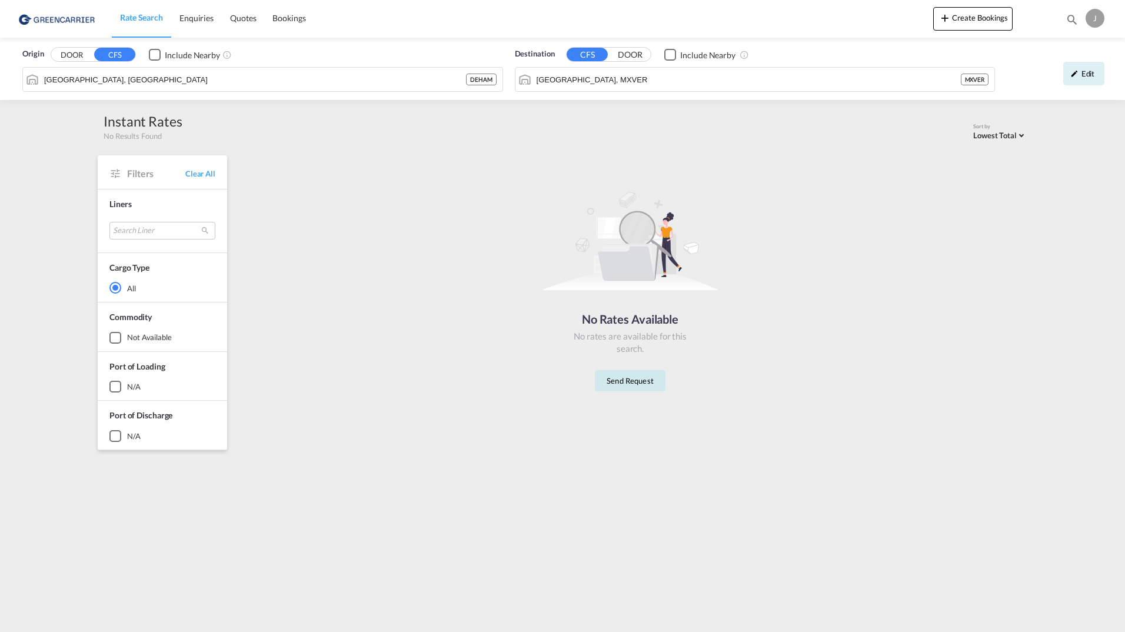
click at [642, 382] on button "Send Request" at bounding box center [630, 380] width 71 height 21
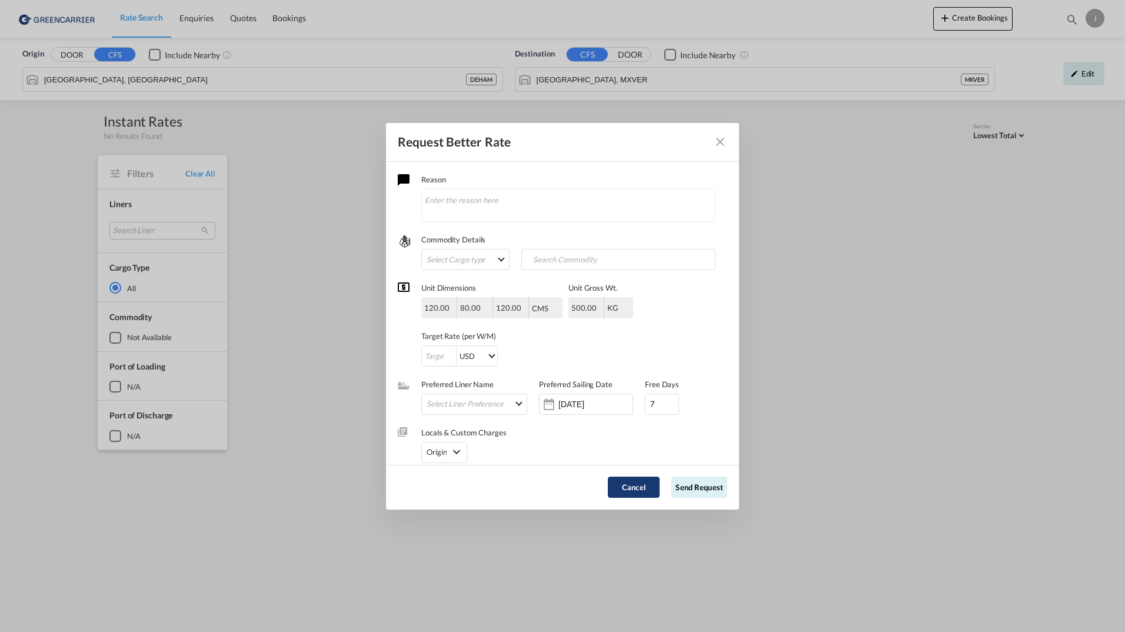
click at [622, 491] on button "Cancel" at bounding box center [634, 487] width 52 height 21
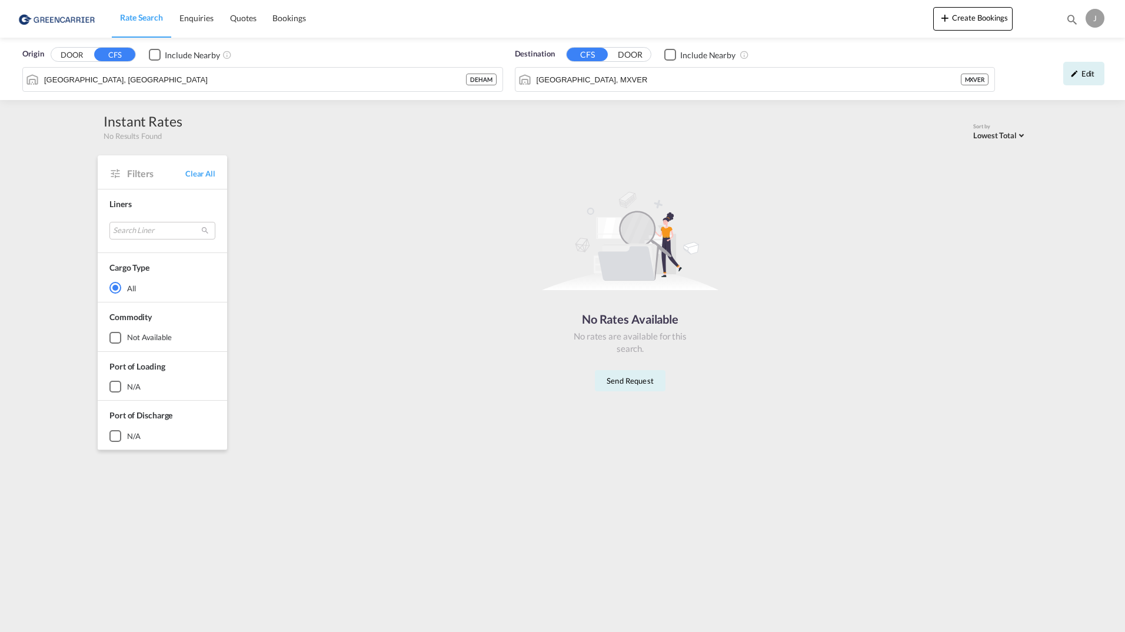
click at [156, 54] on div "Checkbox No Ink" at bounding box center [155, 55] width 12 height 12
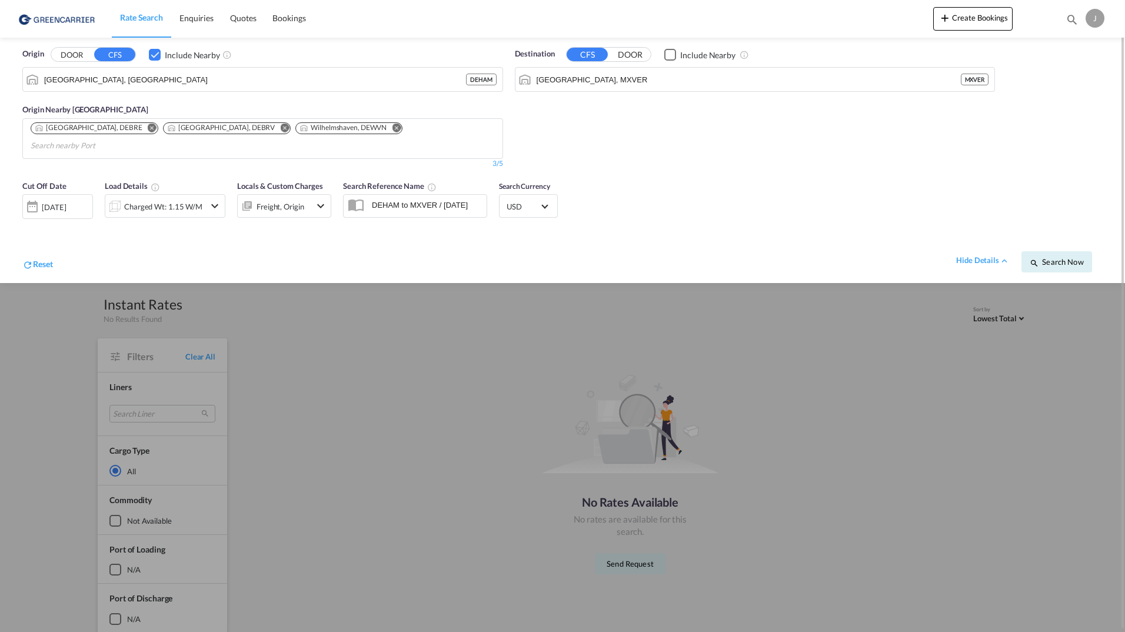
click at [674, 56] on div "Checkbox No Ink" at bounding box center [670, 55] width 12 height 12
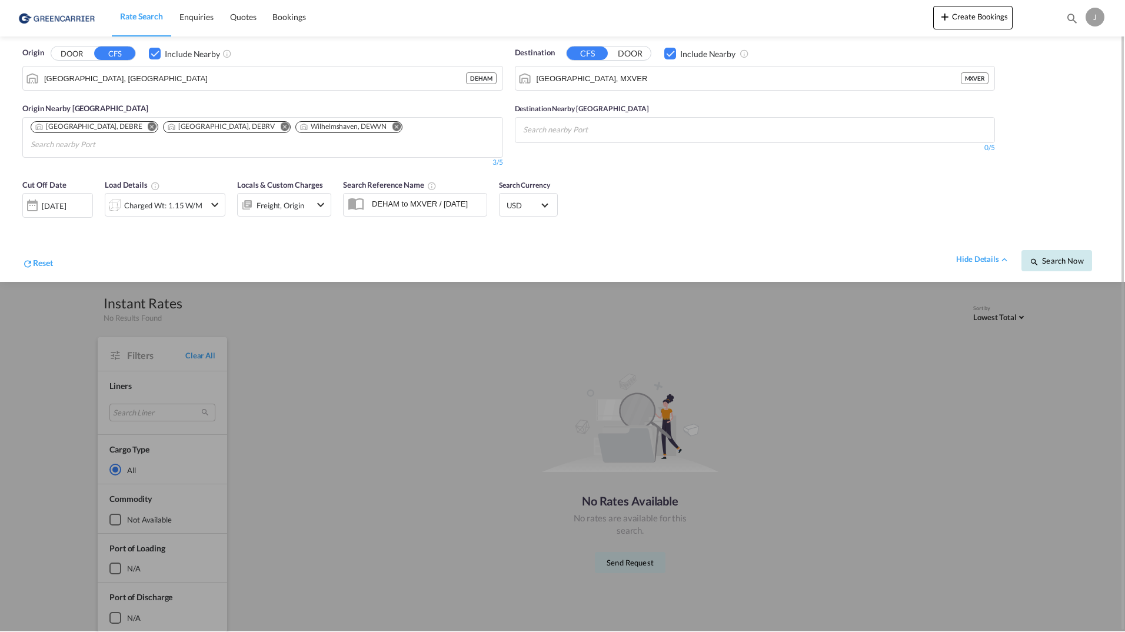
click at [1079, 256] on span "Search Now" at bounding box center [1057, 260] width 54 height 9
drag, startPoint x: 672, startPoint y: 51, endPoint x: 729, endPoint y: 104, distance: 77.8
click at [672, 52] on div "Checkbox No Ink" at bounding box center [670, 54] width 12 height 12
click at [1069, 252] on button "Search Now" at bounding box center [1056, 260] width 71 height 21
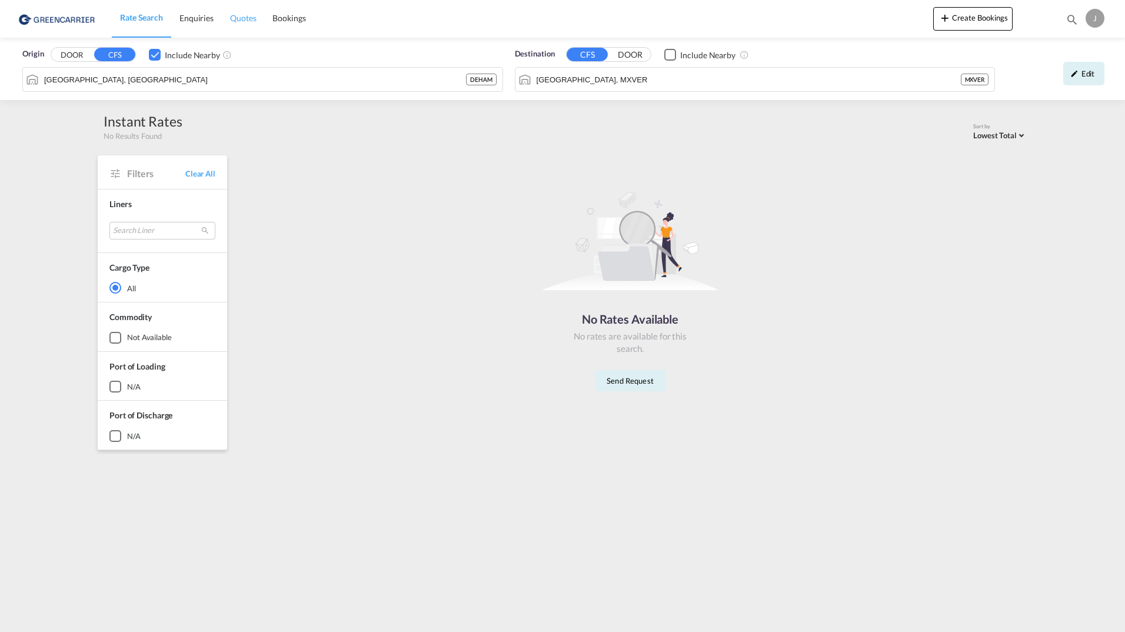
click at [242, 21] on span "Quotes" at bounding box center [243, 18] width 26 height 10
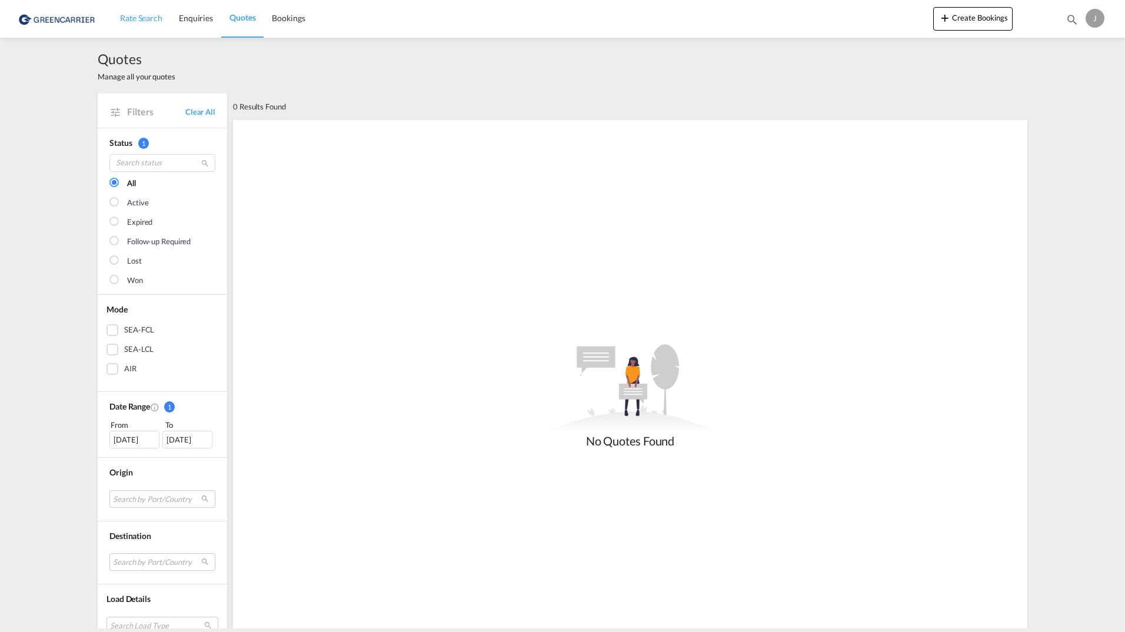
click at [151, 11] on link "Rate Search" at bounding box center [141, 18] width 59 height 38
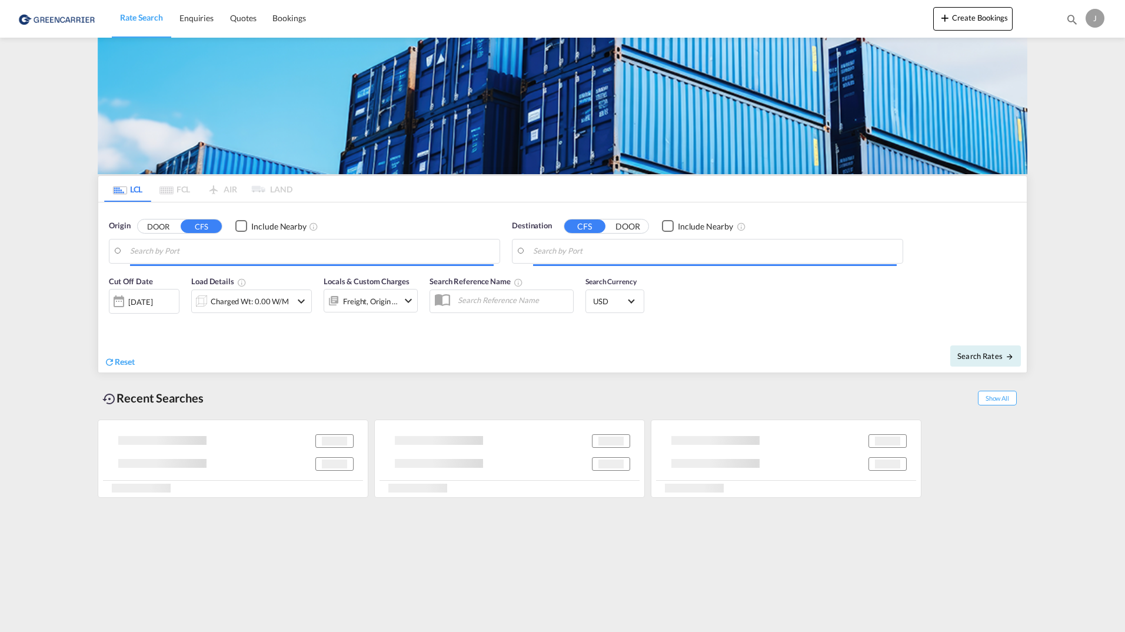
type input "[GEOGRAPHIC_DATA], [GEOGRAPHIC_DATA]"
type input "[GEOGRAPHIC_DATA], MXVER"
